Goal: Task Accomplishment & Management: Complete application form

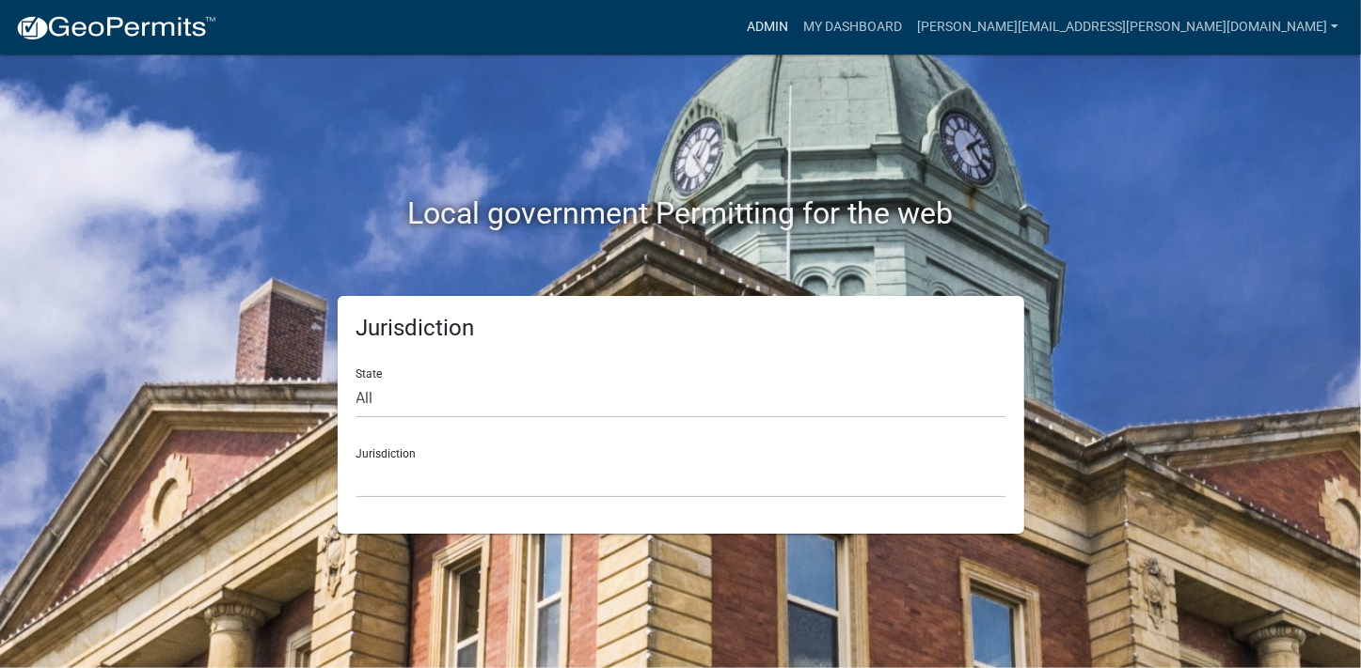
click at [795, 24] on link "Admin" at bounding box center [767, 27] width 56 height 36
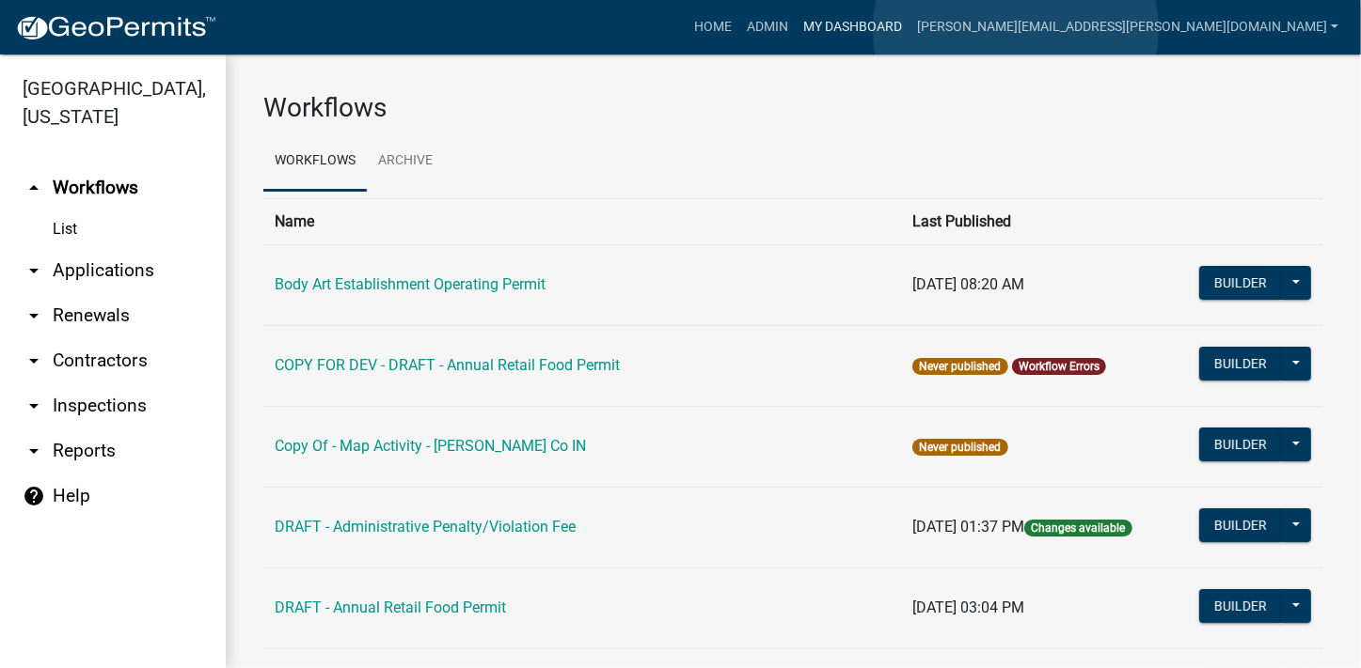
click at [909, 30] on link "My Dashboard" at bounding box center [852, 27] width 114 height 36
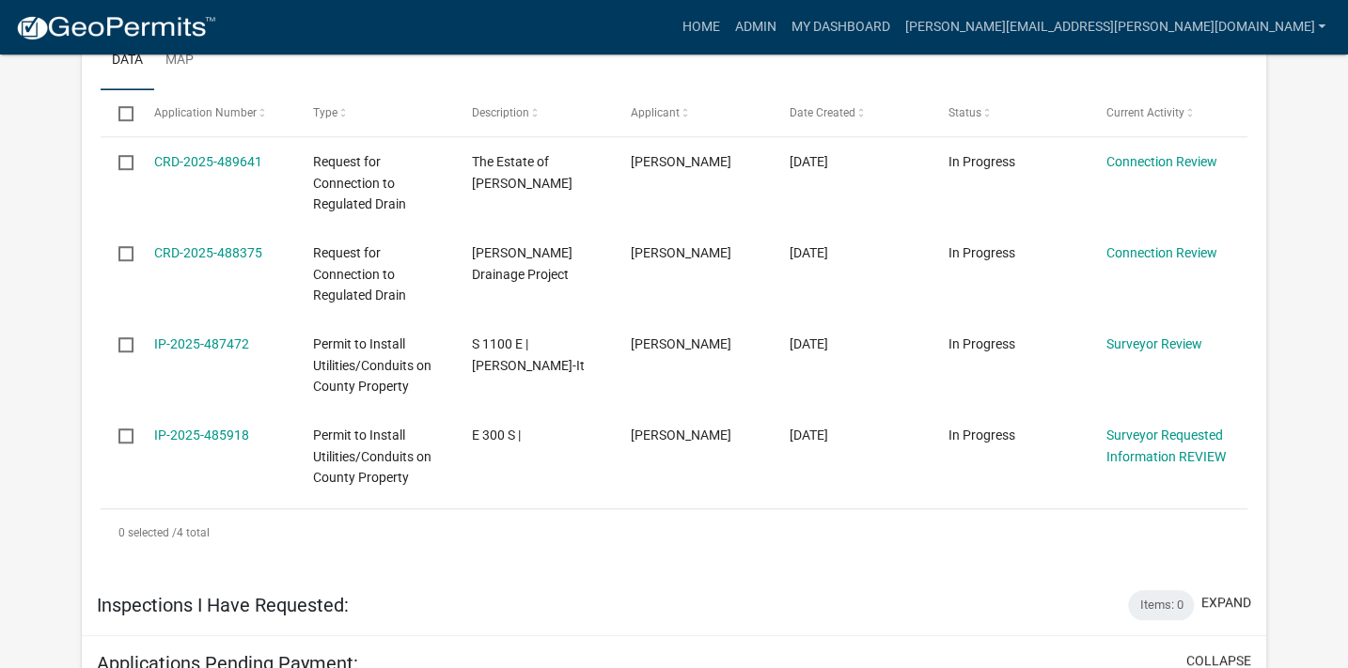
scroll to position [555, 0]
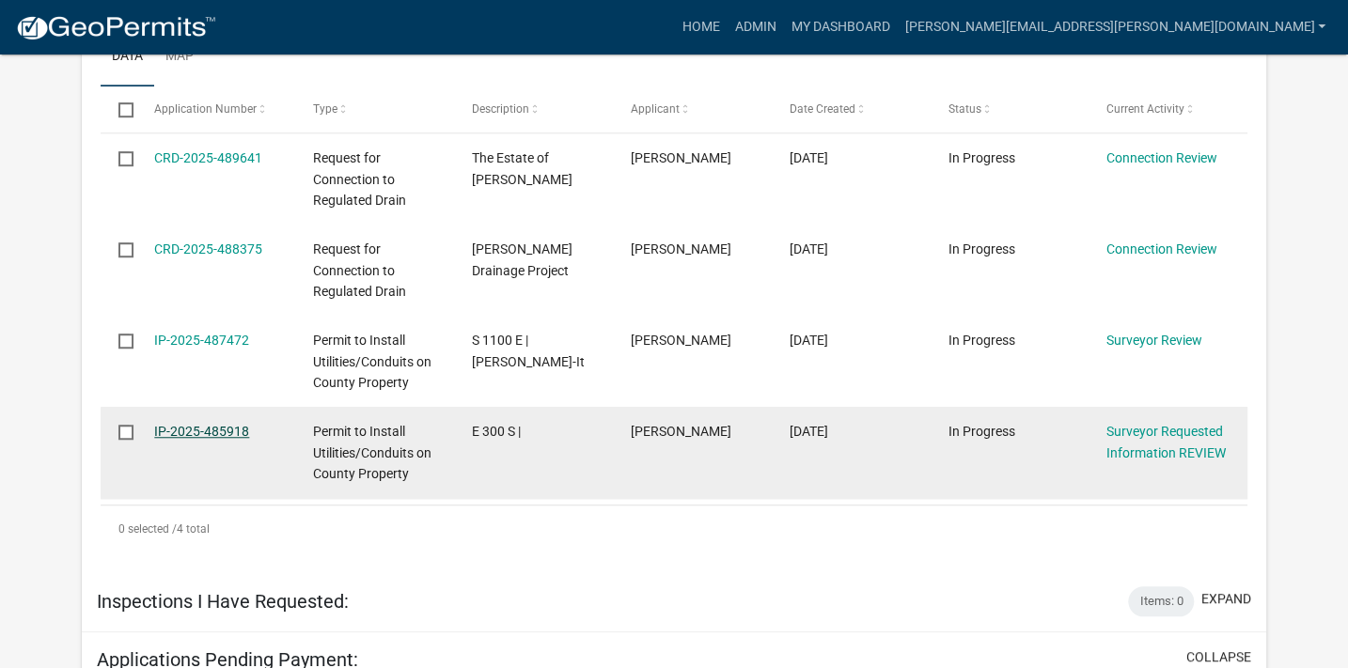
click at [215, 432] on link "IP-2025-485918" at bounding box center [201, 431] width 95 height 15
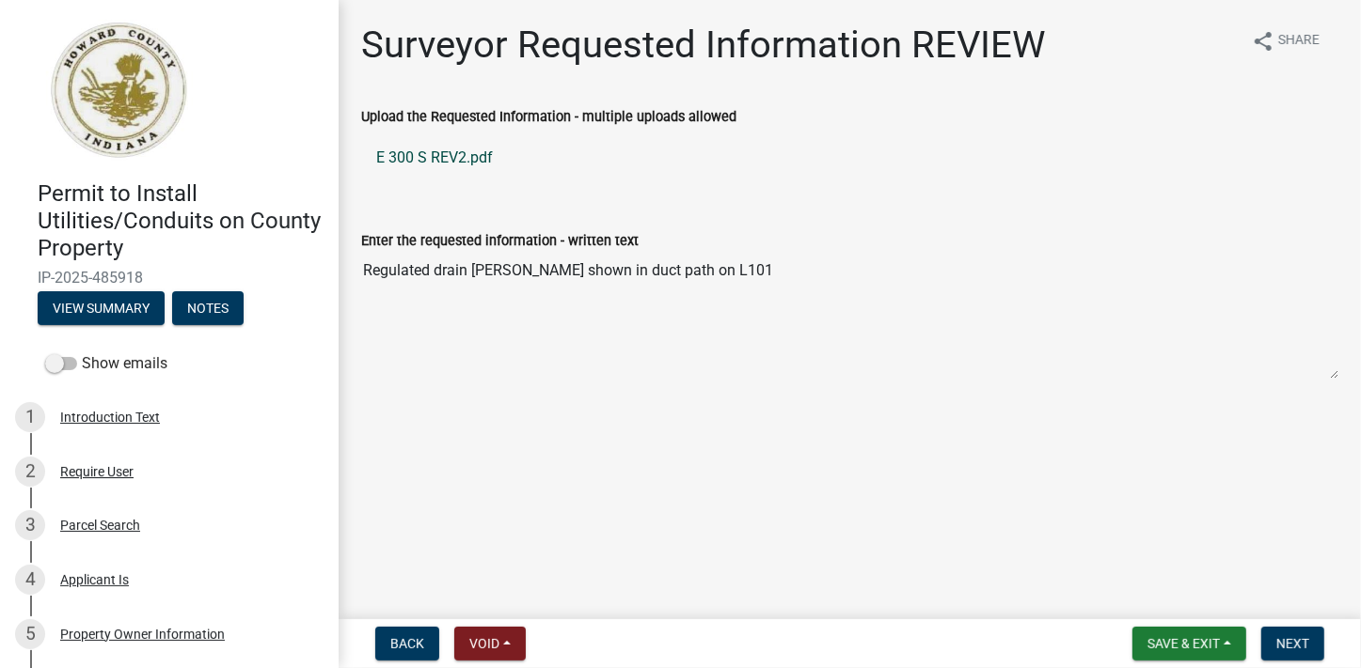
click at [457, 156] on link "E 300 S REV2.pdf" at bounding box center [849, 157] width 977 height 45
click at [1298, 642] on span "Next" at bounding box center [1292, 644] width 33 height 15
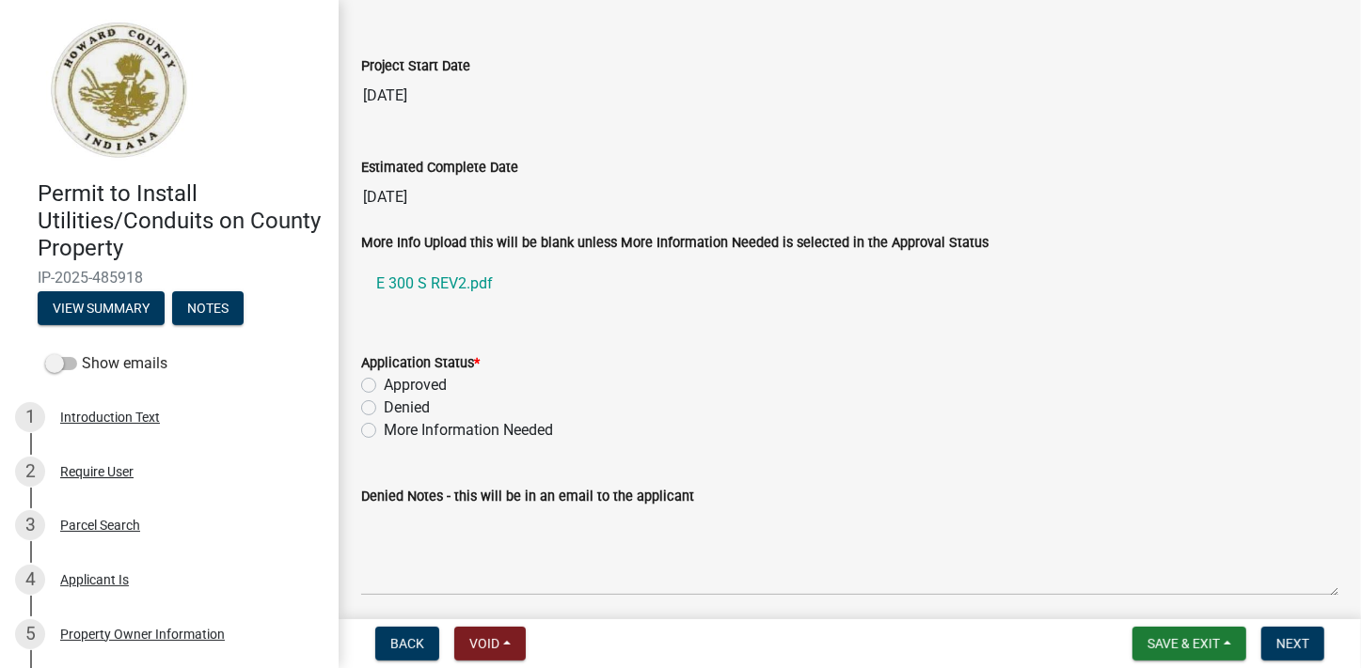
scroll to position [3136, 0]
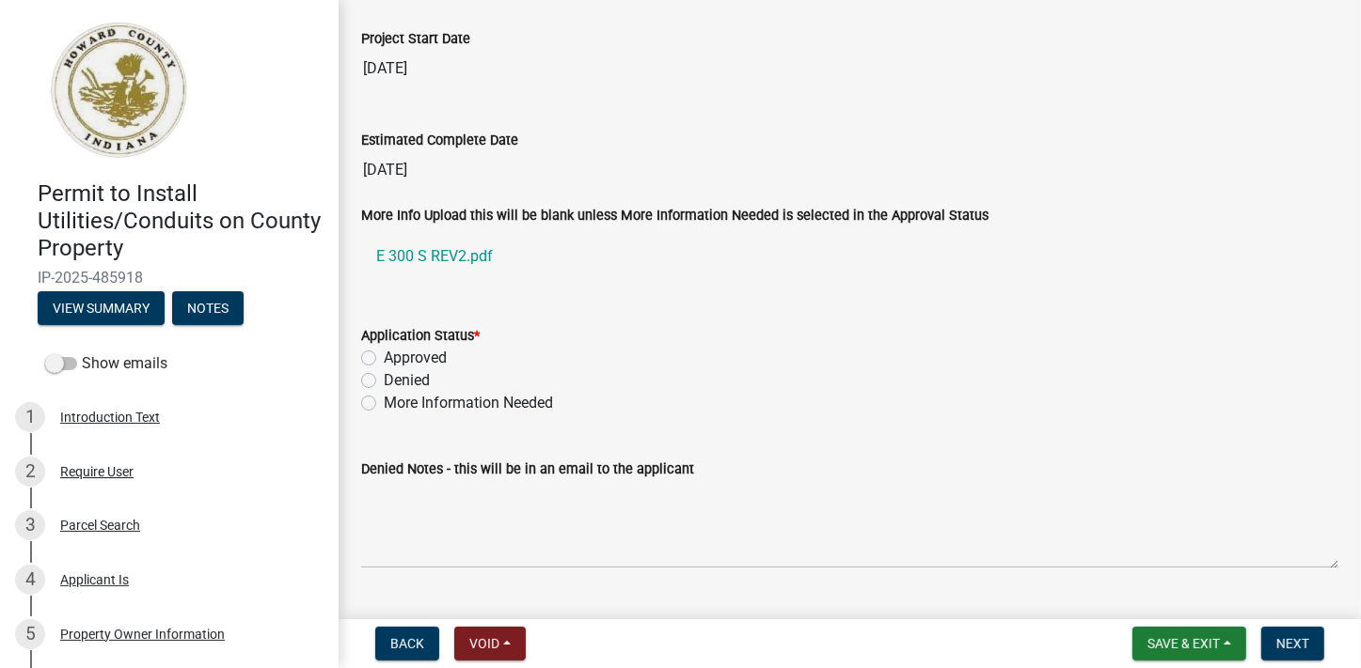
click at [384, 351] on label "Approved" at bounding box center [415, 358] width 63 height 23
click at [384, 351] on input "Approved" at bounding box center [390, 353] width 12 height 12
radio input "true"
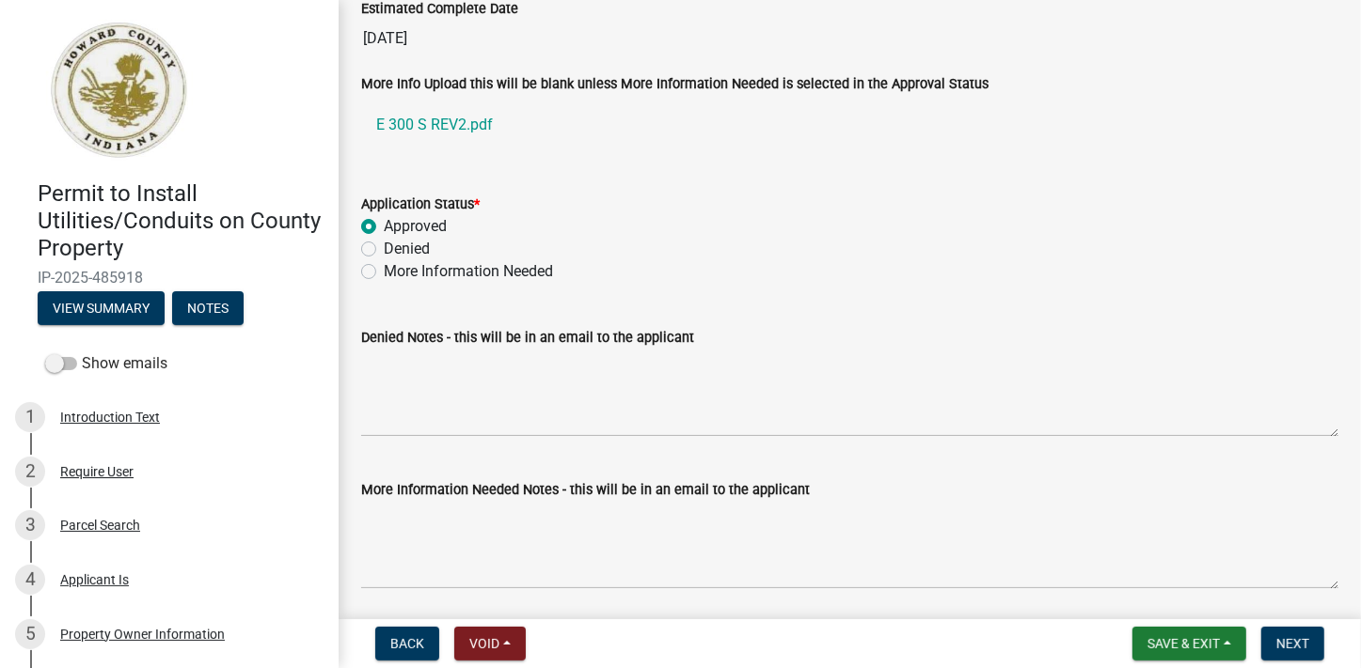
scroll to position [3272, 0]
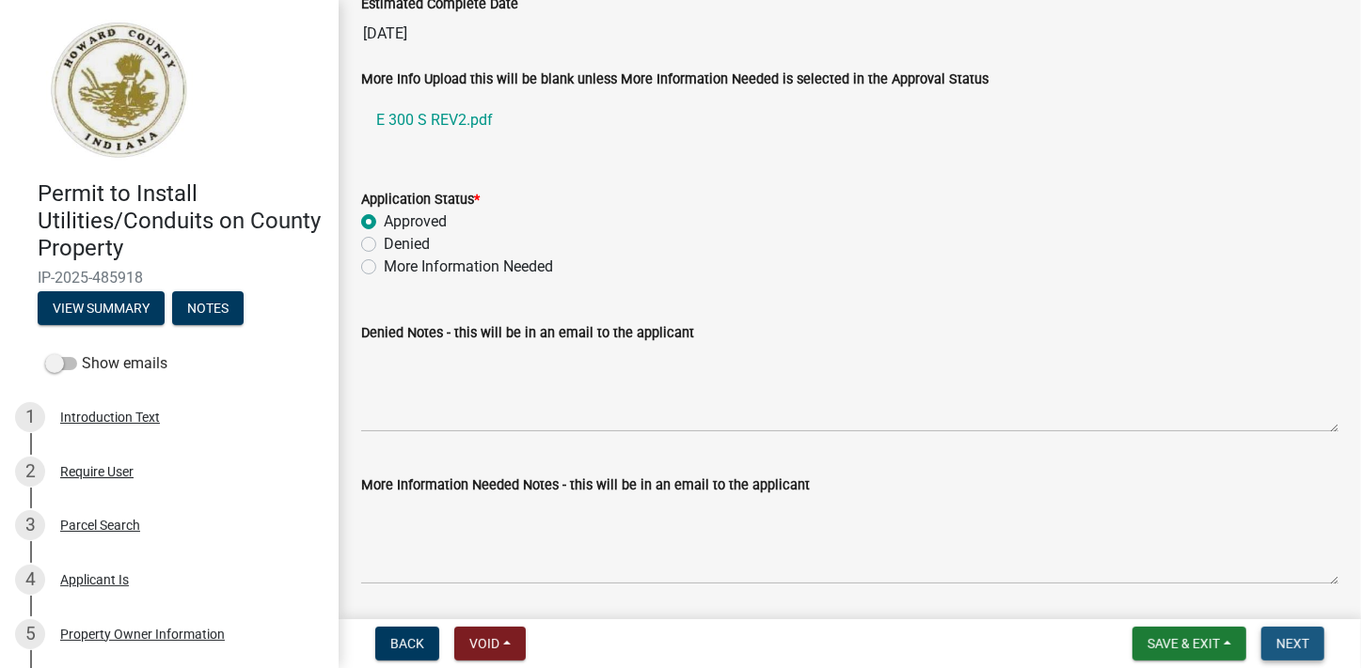
click at [1291, 641] on span "Next" at bounding box center [1292, 644] width 33 height 15
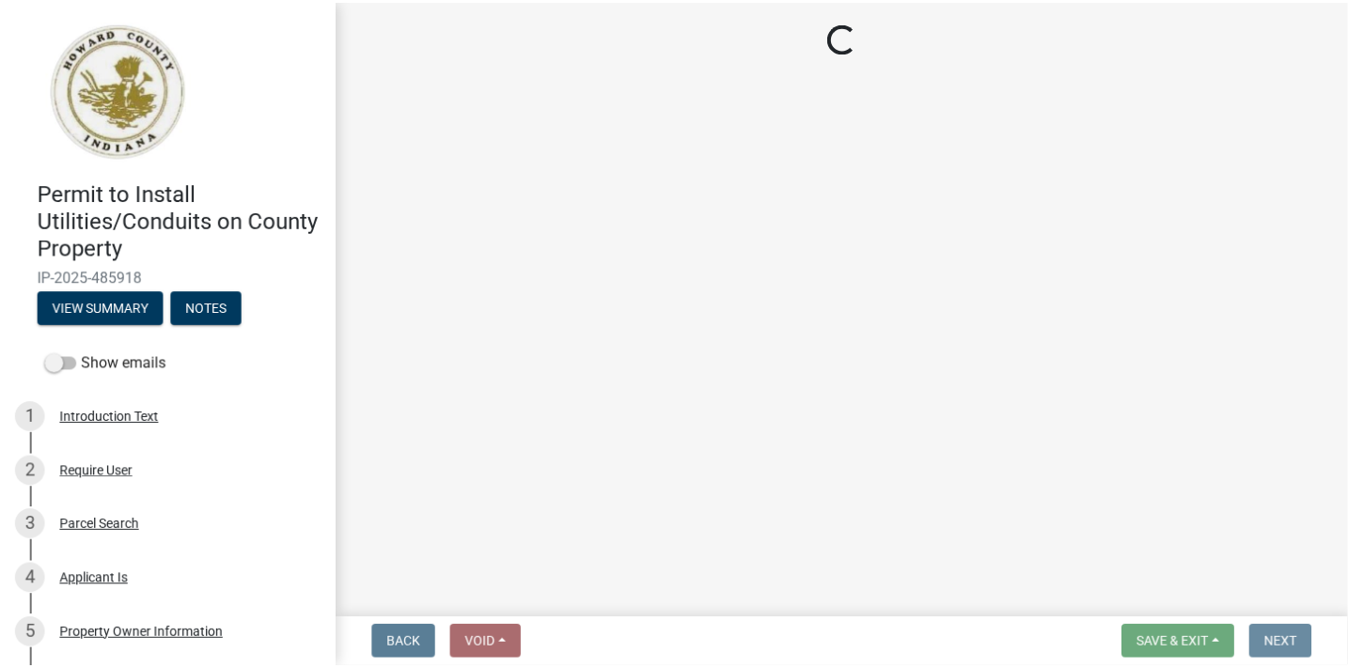
scroll to position [0, 0]
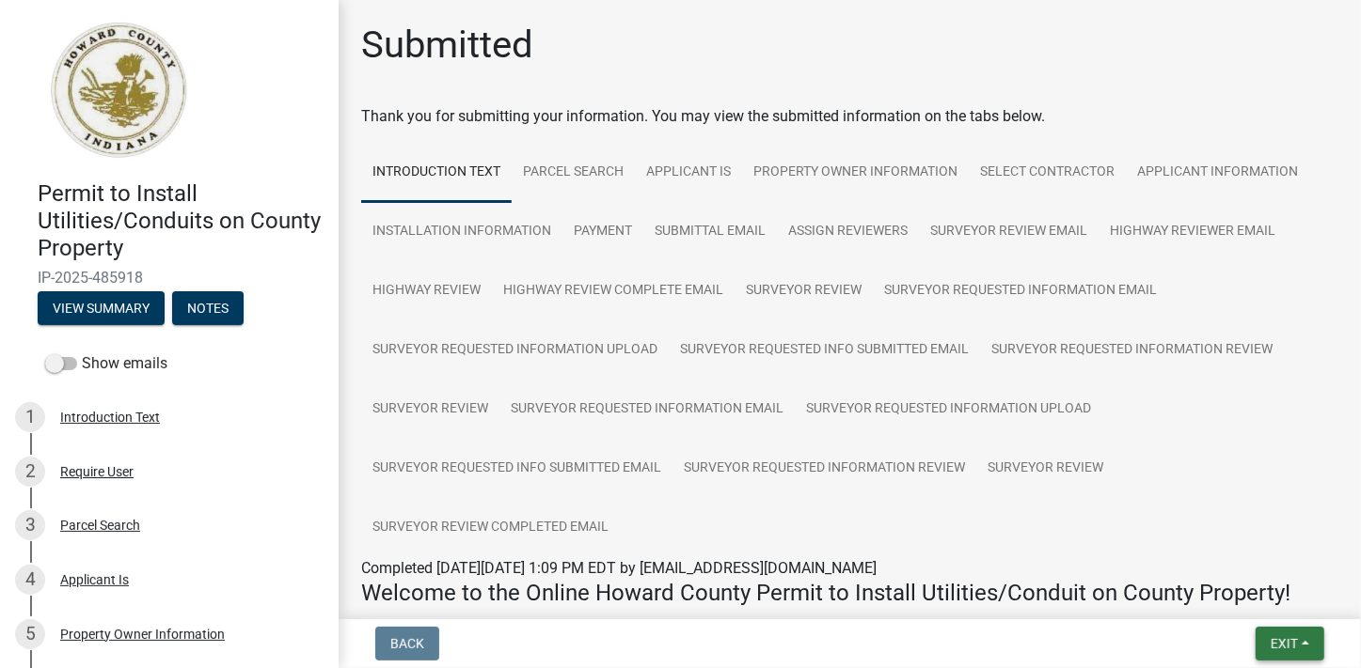
click at [1278, 641] on span "Exit" at bounding box center [1283, 644] width 27 height 15
click at [1228, 597] on button "Save & Exit" at bounding box center [1248, 595] width 150 height 45
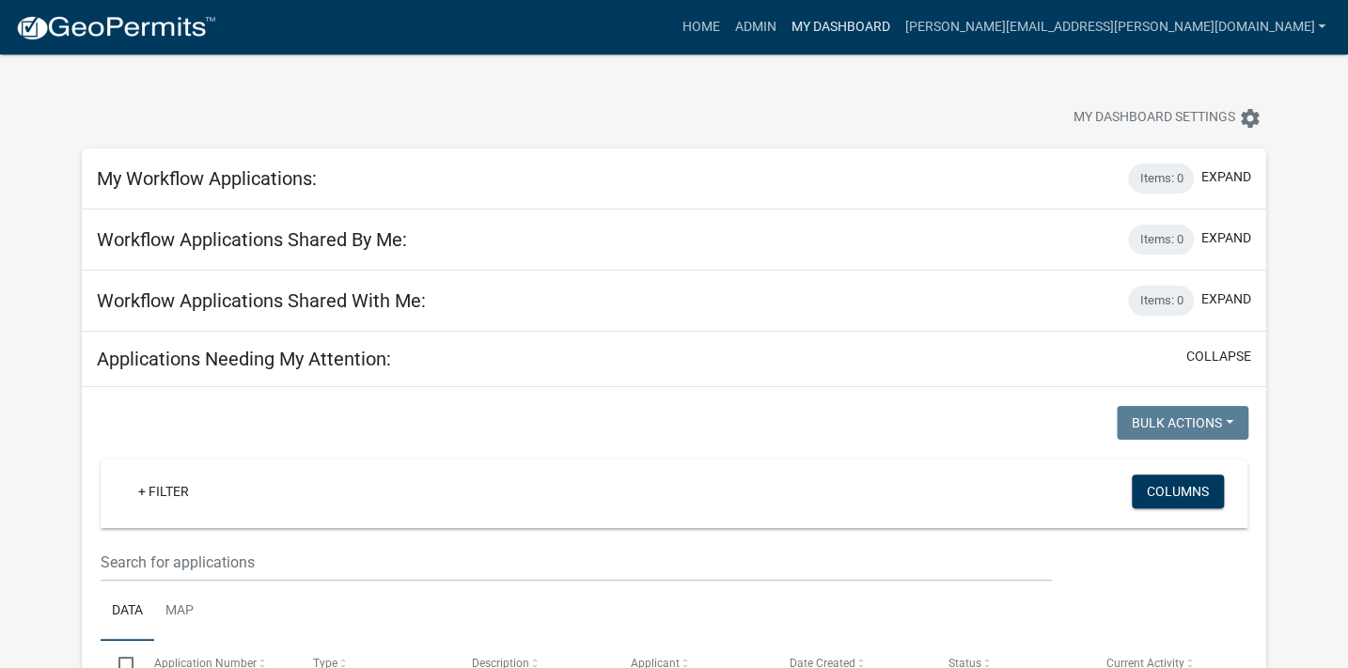
click at [897, 26] on link "My Dashboard" at bounding box center [840, 27] width 114 height 36
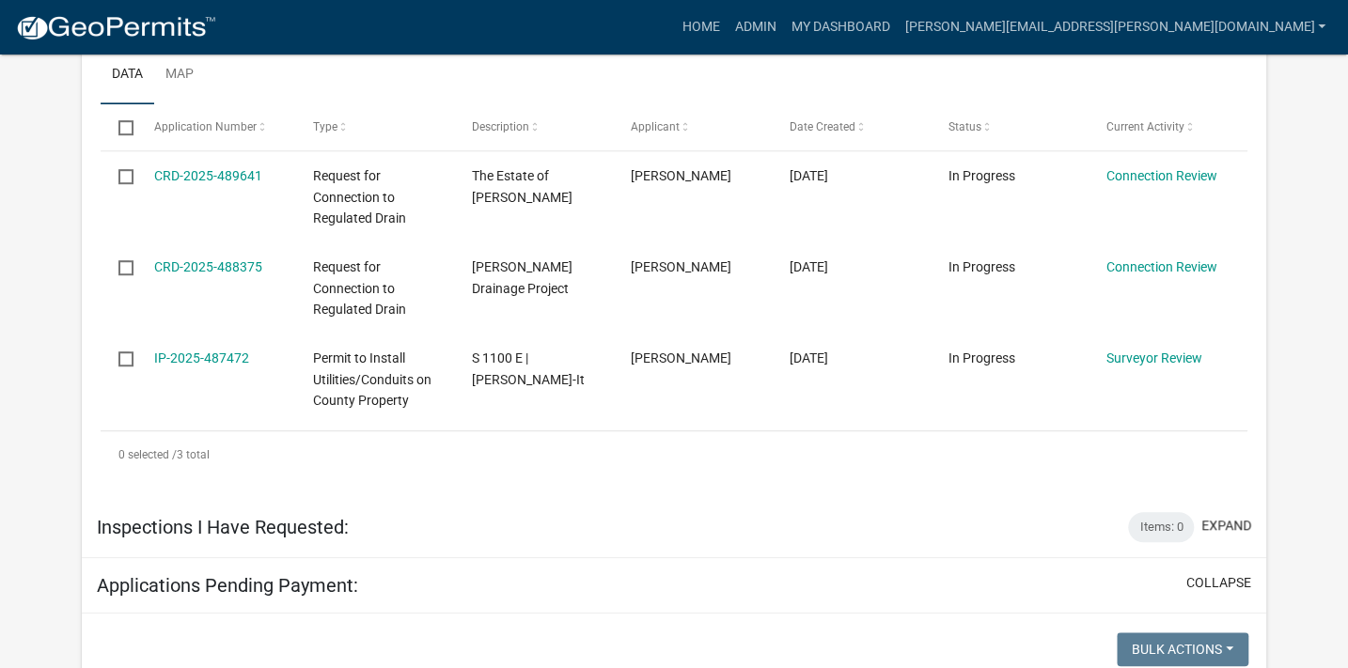
scroll to position [547, 0]
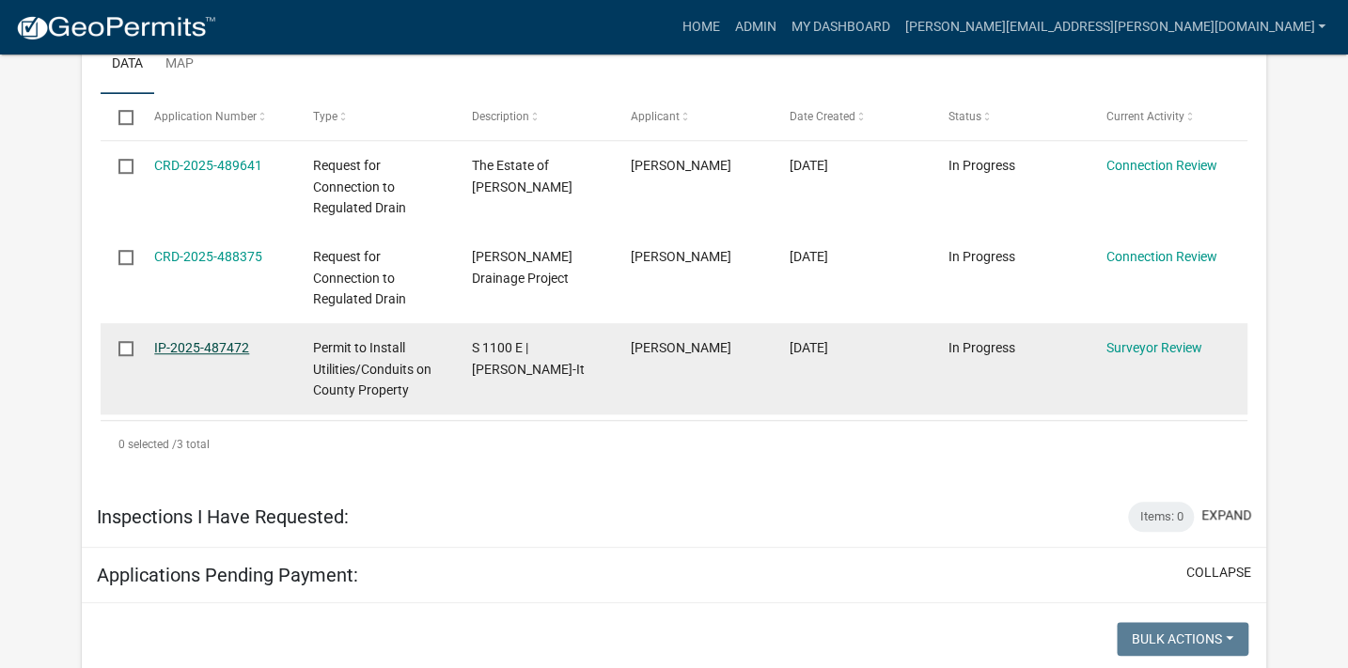
click at [225, 342] on link "IP-2025-487472" at bounding box center [201, 347] width 95 height 15
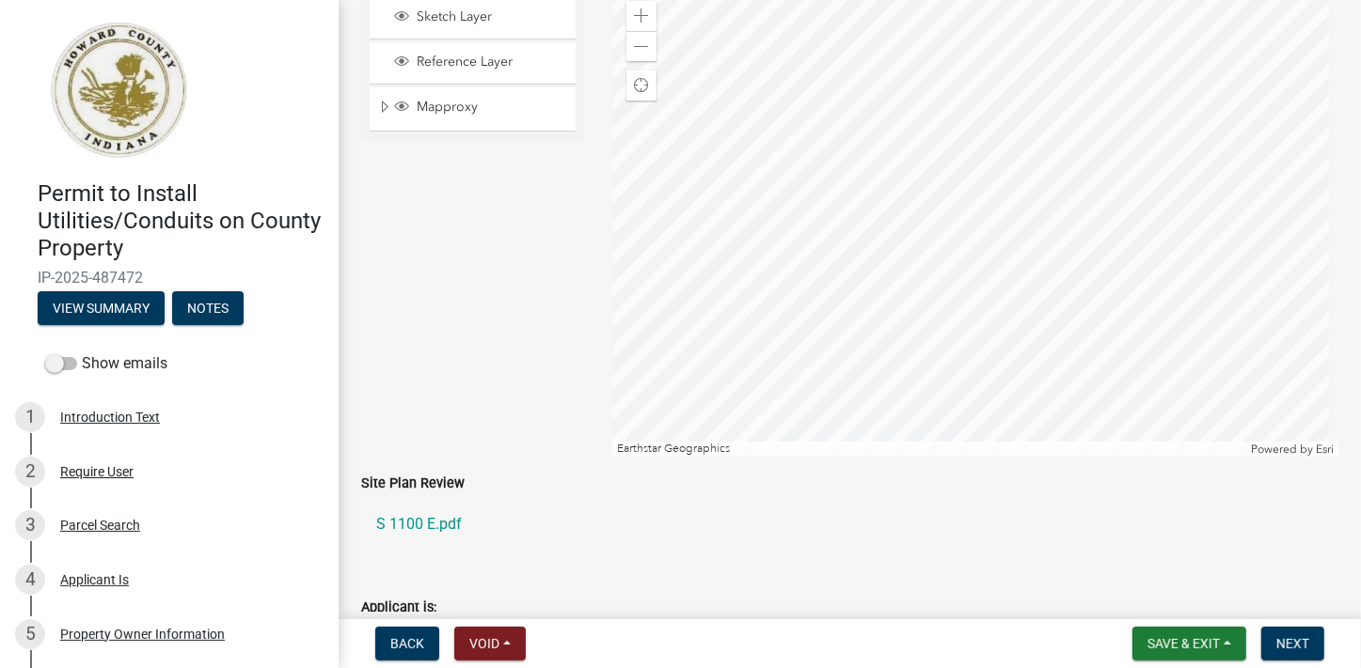
scroll to position [295, 0]
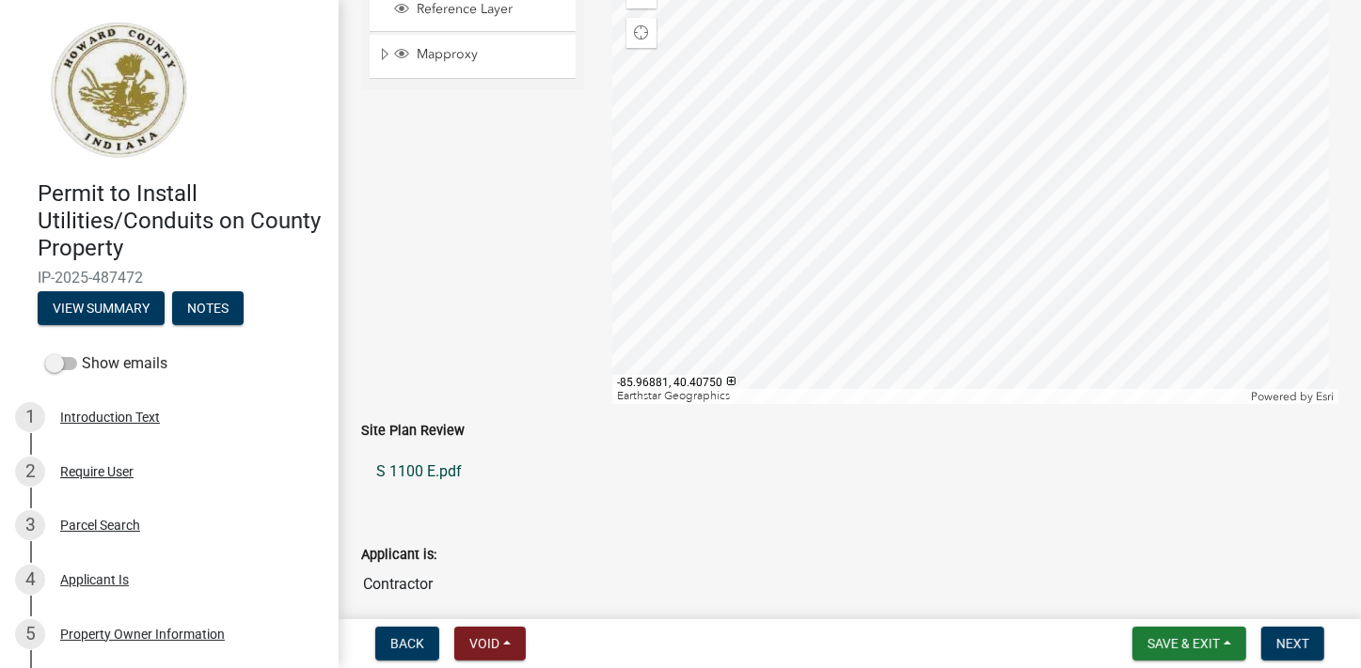
click at [410, 469] on link "S 1100 E.pdf" at bounding box center [849, 471] width 977 height 45
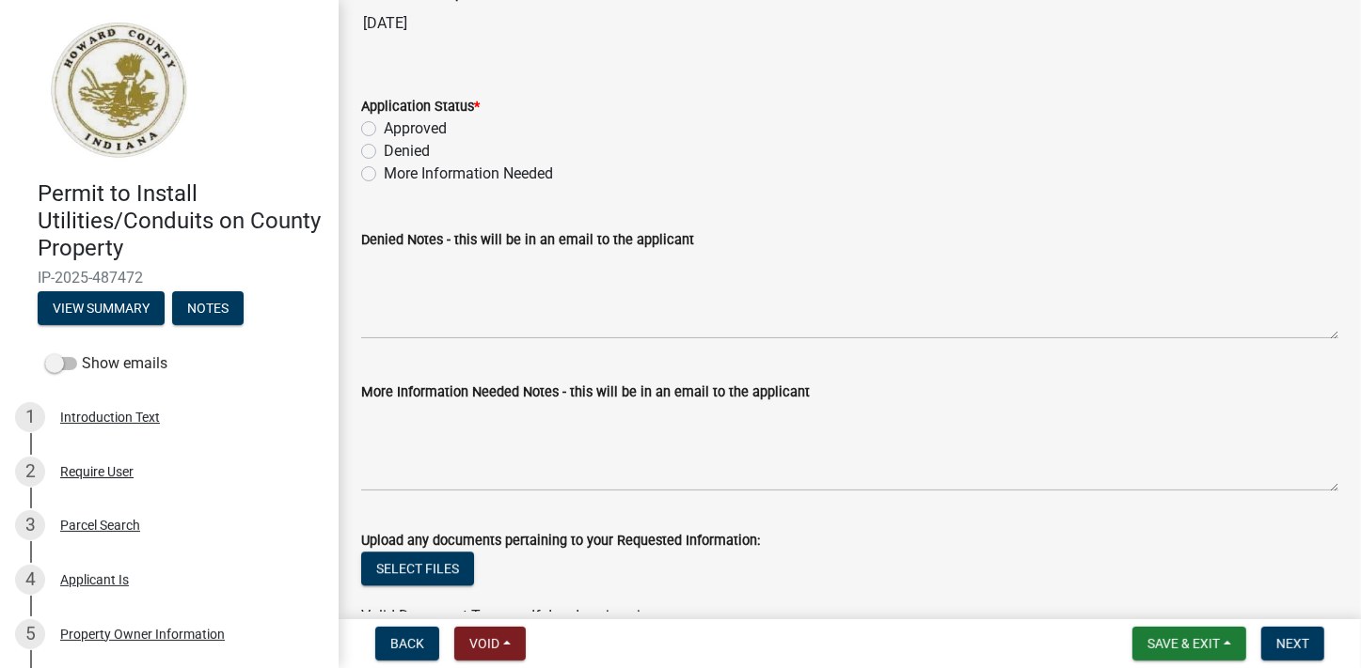
scroll to position [3277, 0]
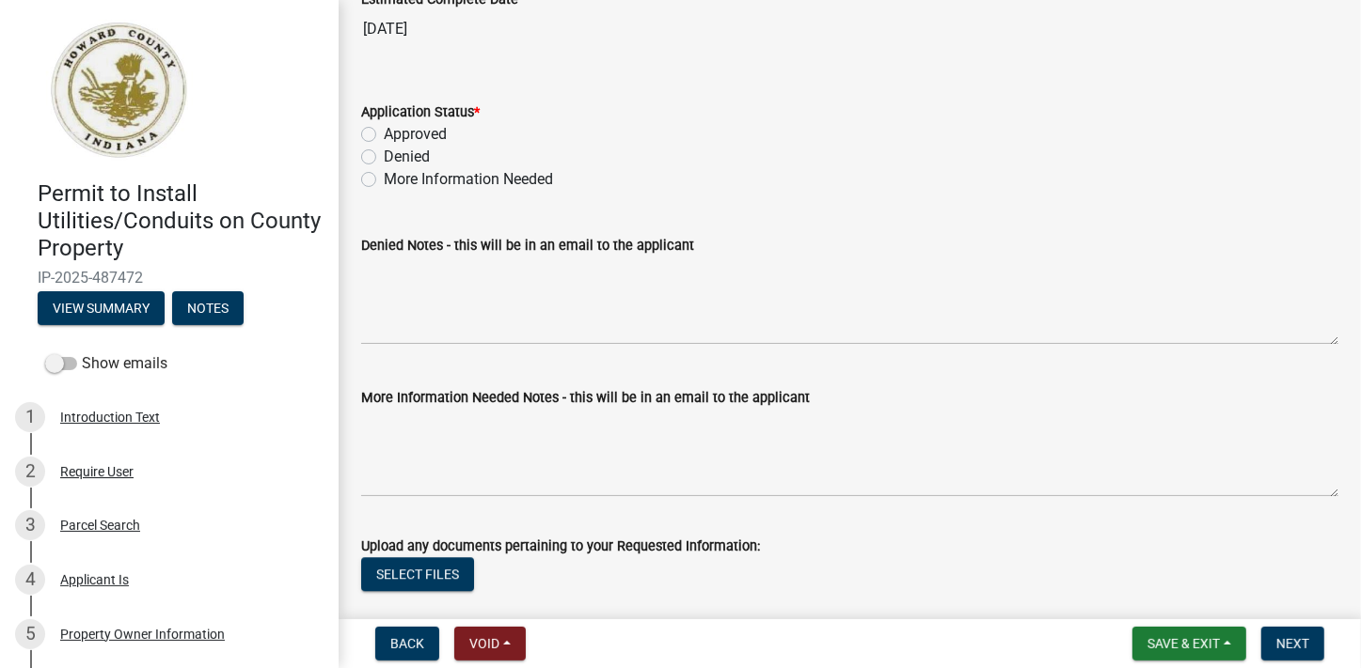
click at [384, 169] on label "More Information Needed" at bounding box center [468, 179] width 169 height 23
click at [384, 169] on input "More Information Needed" at bounding box center [390, 174] width 12 height 12
radio input "true"
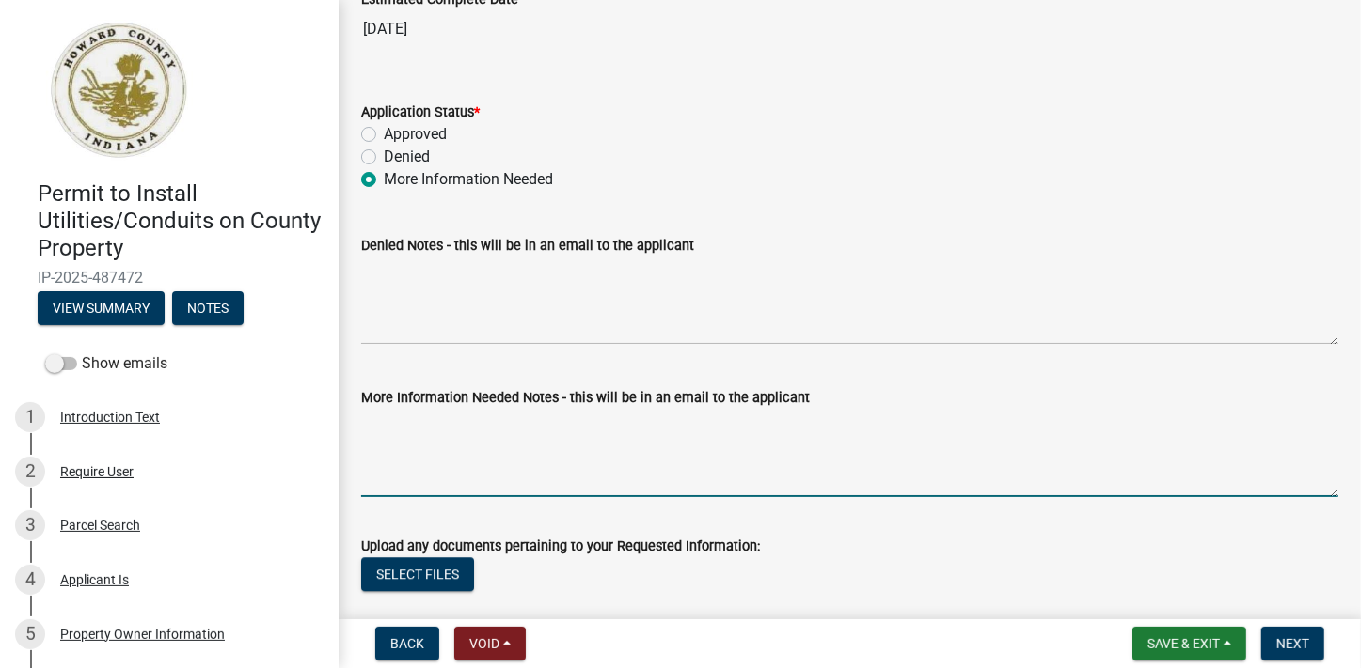
click at [391, 409] on textarea "More Information Needed Notes - this will be in an email to the applicant" at bounding box center [849, 453] width 977 height 88
click at [561, 417] on textarea "Missing drain name on L103/ 22 of 42" at bounding box center [849, 453] width 977 height 88
click at [668, 417] on textarea "Missing drain name on L103/ print 22 of 42" at bounding box center [849, 453] width 977 height 88
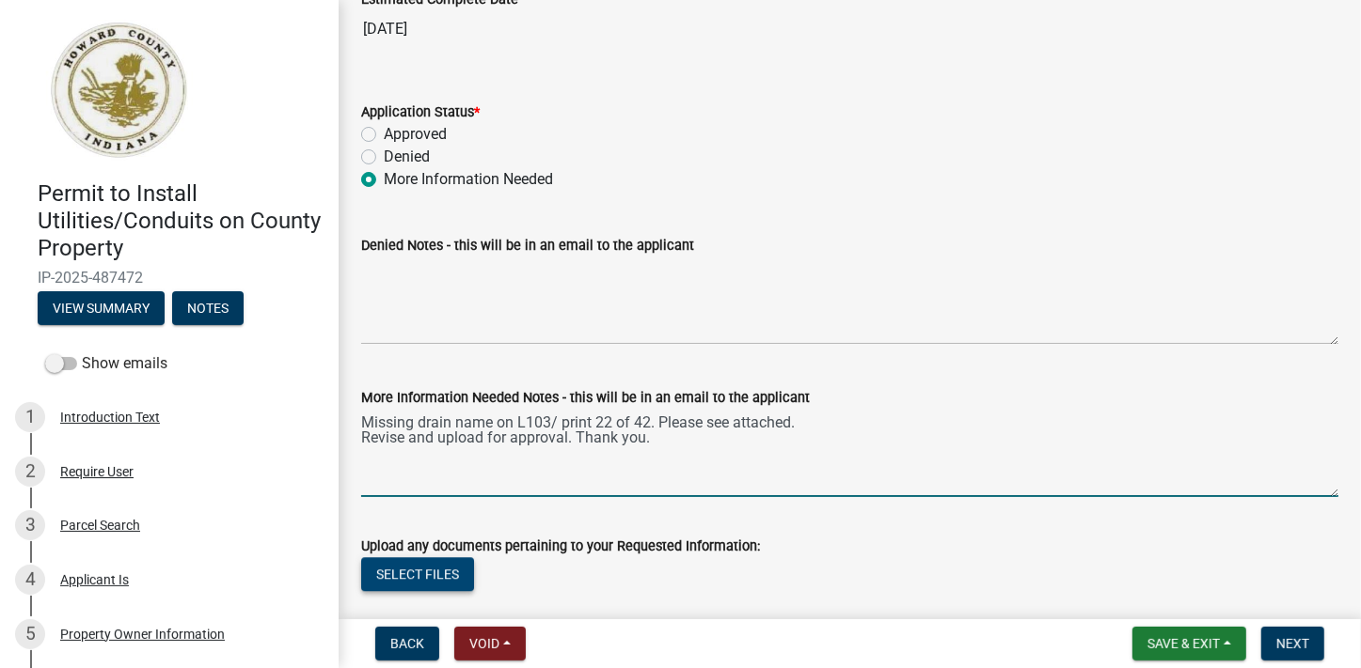
type textarea "Missing drain name on L103/ print 22 of 42. Please see attached. Revise and upl…"
click at [441, 576] on button "Select files" at bounding box center [417, 575] width 113 height 34
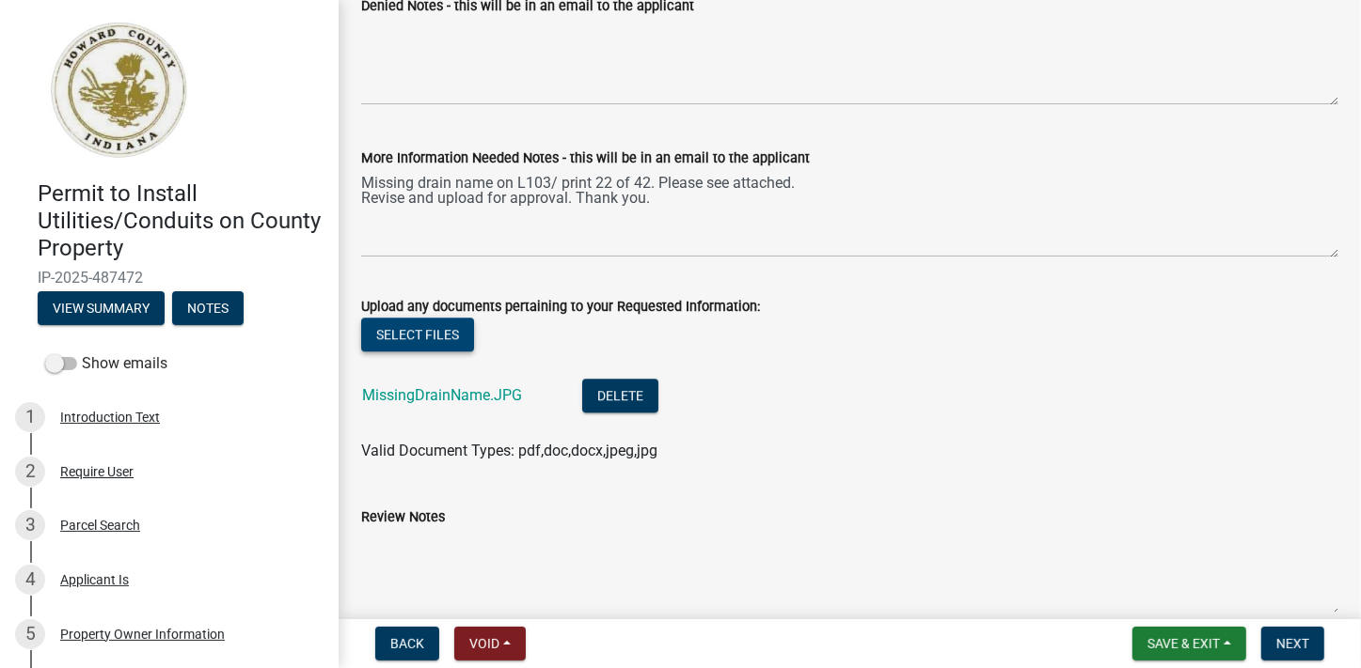
scroll to position [3550, 0]
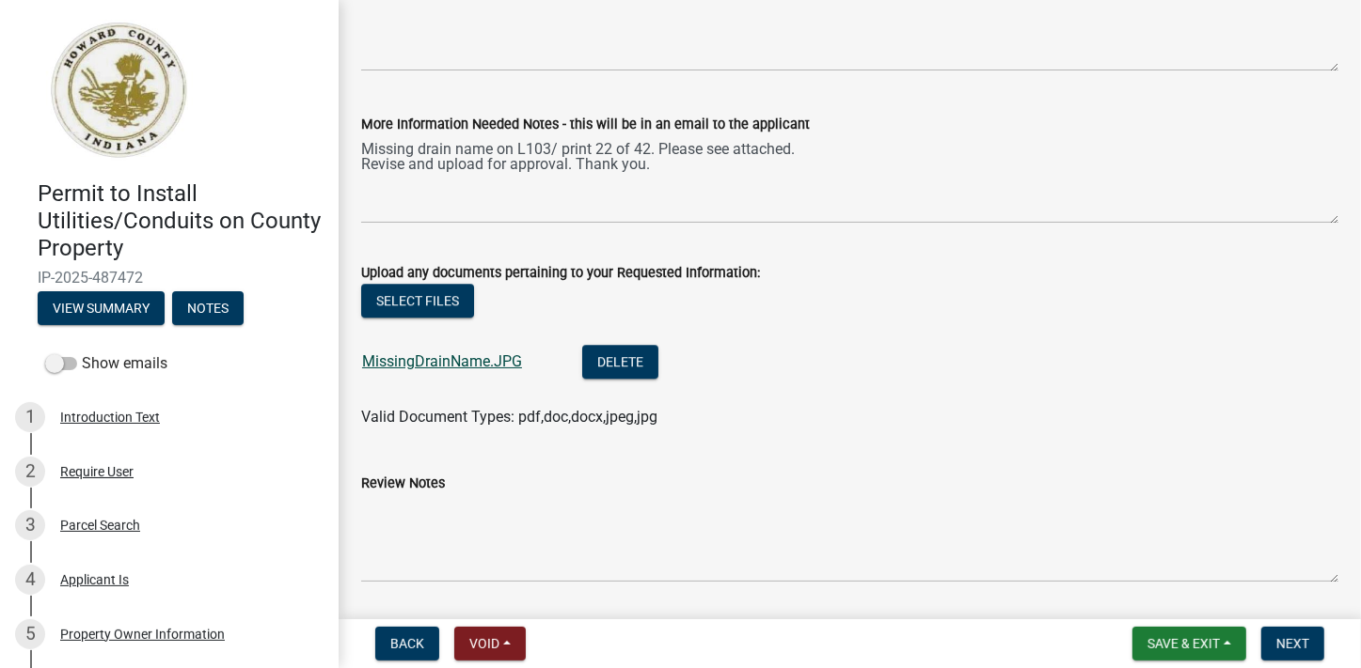
click at [452, 357] on link "MissingDrainName.JPG" at bounding box center [442, 362] width 160 height 18
click at [1292, 639] on span "Next" at bounding box center [1292, 644] width 33 height 15
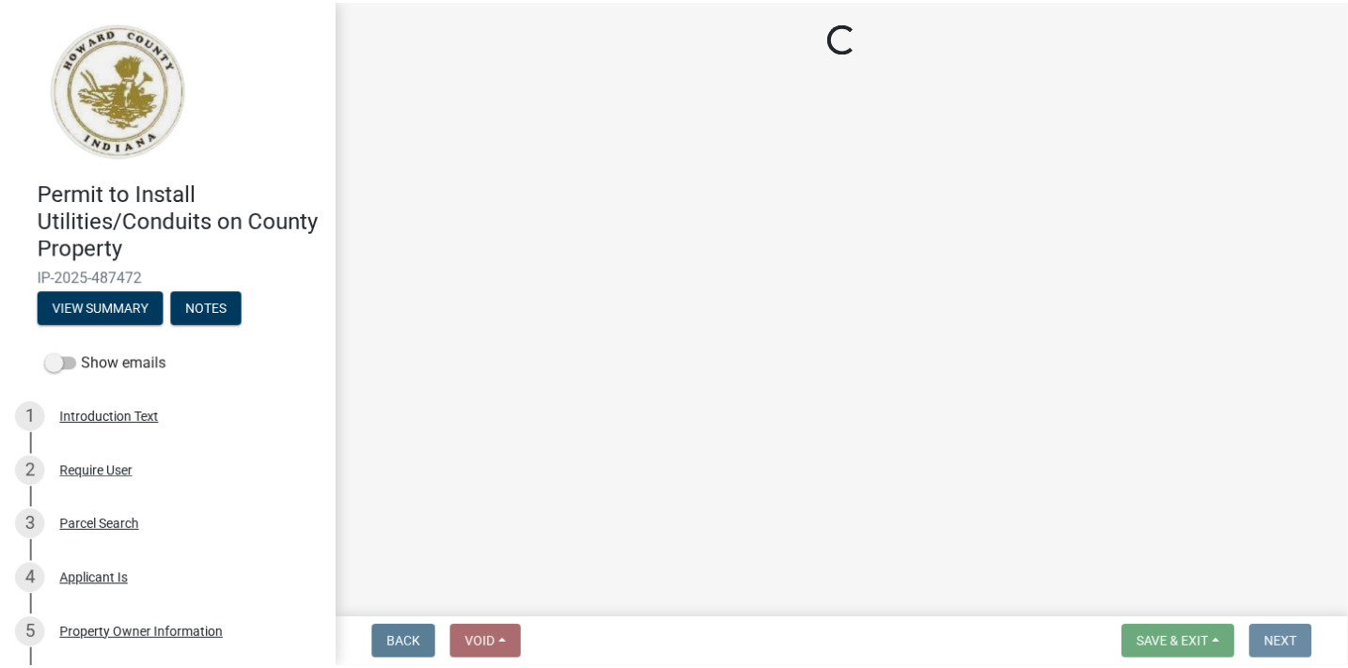
scroll to position [0, 0]
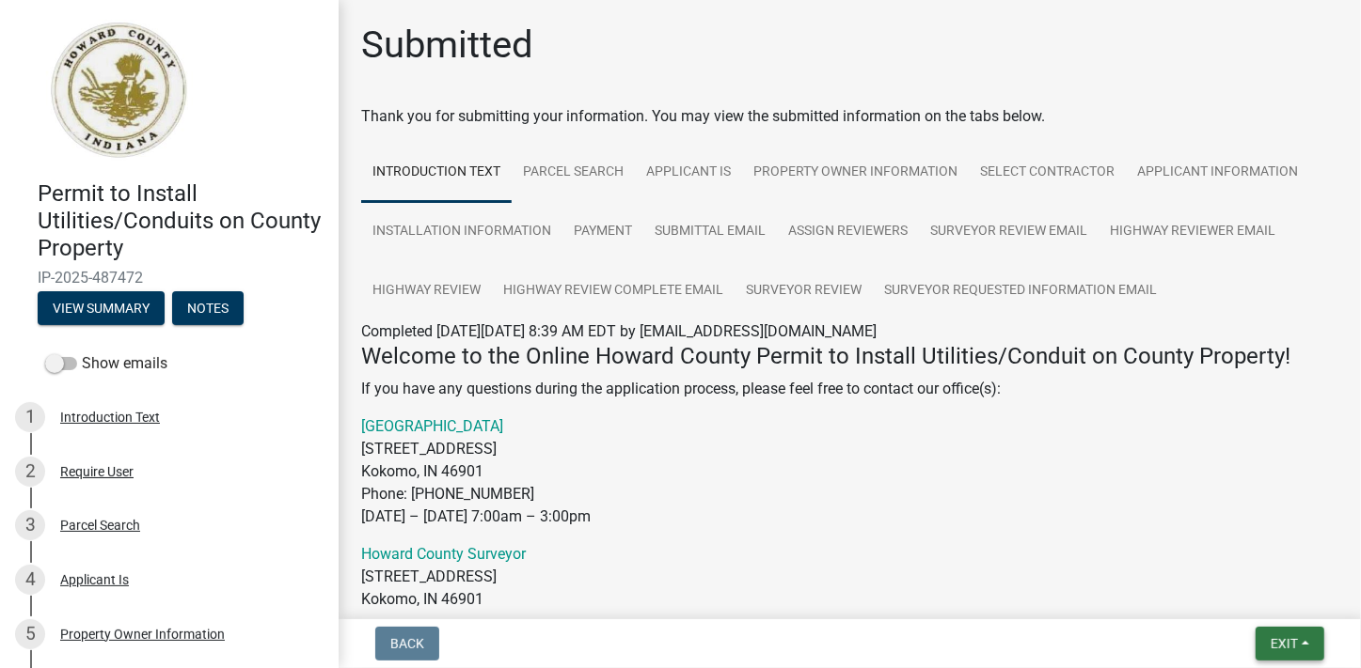
click at [1279, 644] on span "Exit" at bounding box center [1283, 644] width 27 height 15
click at [1219, 595] on button "Save & Exit" at bounding box center [1248, 595] width 150 height 45
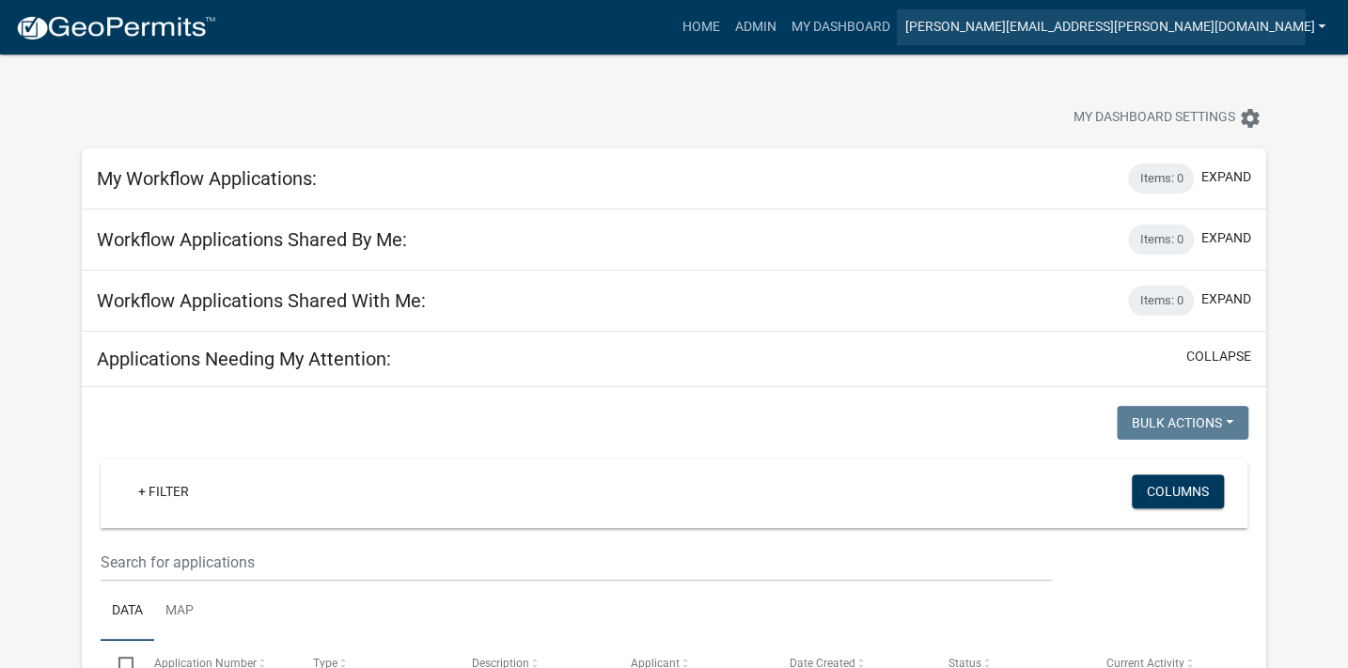
click at [1114, 23] on link "[PERSON_NAME][EMAIL_ADDRESS][PERSON_NAME][DOMAIN_NAME]" at bounding box center [1115, 27] width 436 height 36
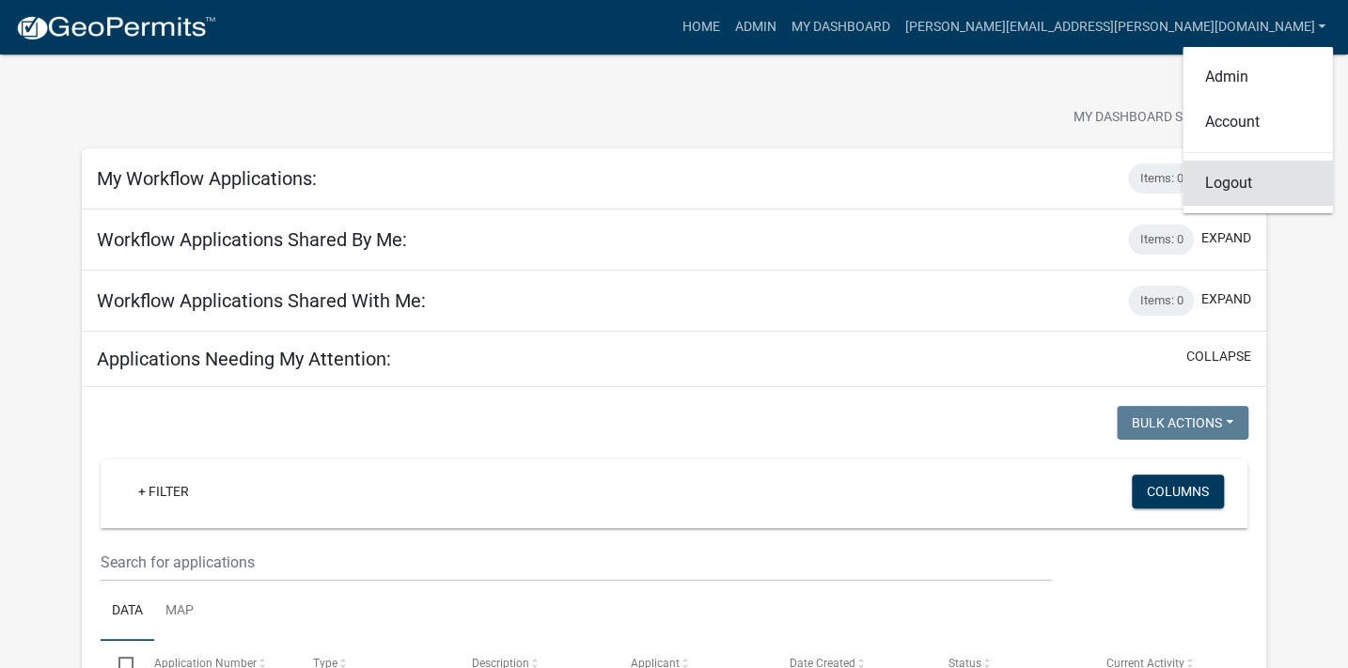
click at [1233, 188] on link "Logout" at bounding box center [1258, 183] width 150 height 45
